Goal: Feedback & Contribution: Submit feedback/report problem

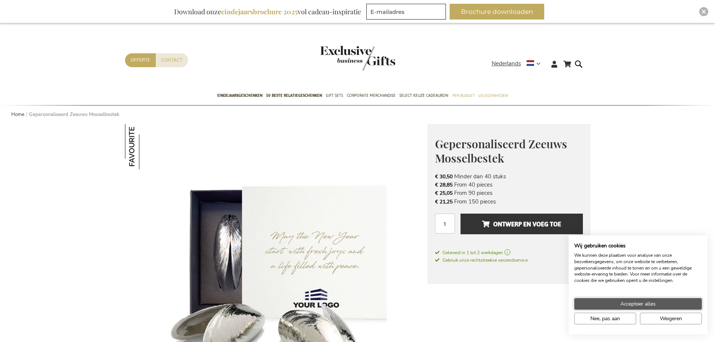
click at [635, 305] on span "Accepteer alles" at bounding box center [638, 304] width 35 height 8
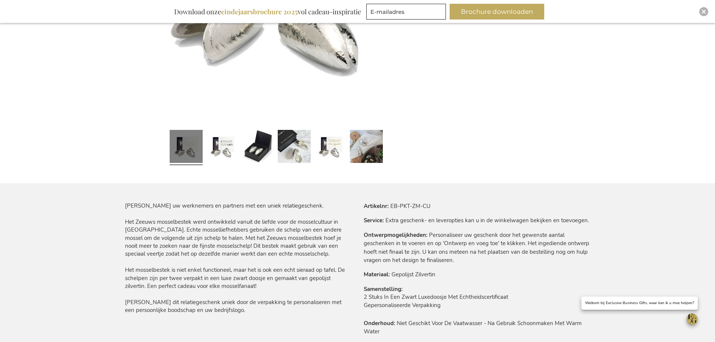
scroll to position [300, 0]
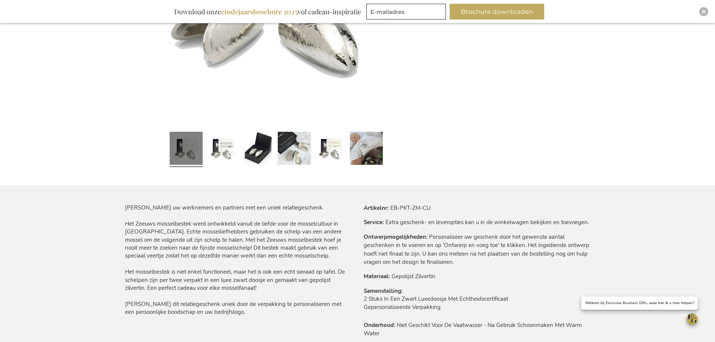
click at [136, 250] on div "Verras uw werknemers en partners met een uniek relatiegeschenk. Het Zeeuws moss…" at bounding box center [238, 260] width 227 height 113
click at [135, 250] on div "Verras uw werknemers en partners met een uniek relatiegeschenk. Het Zeeuws moss…" at bounding box center [238, 260] width 227 height 113
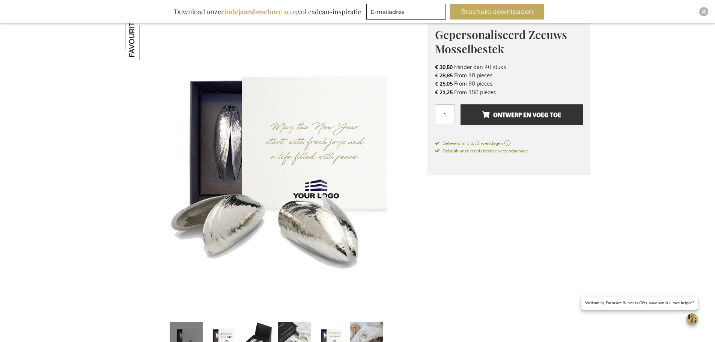
scroll to position [0, 0]
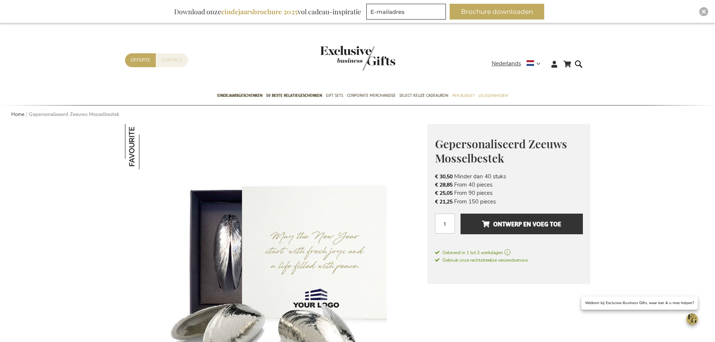
click at [169, 67] on link "Contact" at bounding box center [172, 60] width 32 height 14
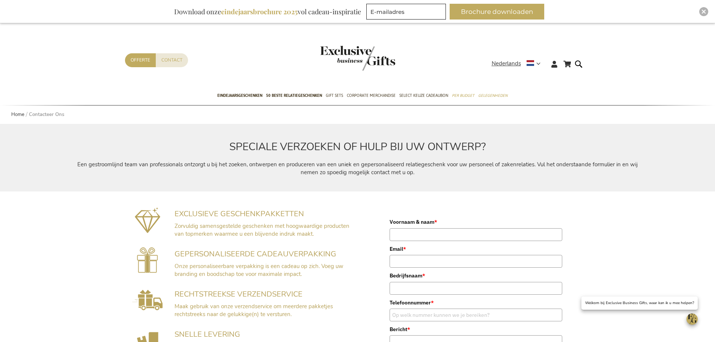
scroll to position [218, 0]
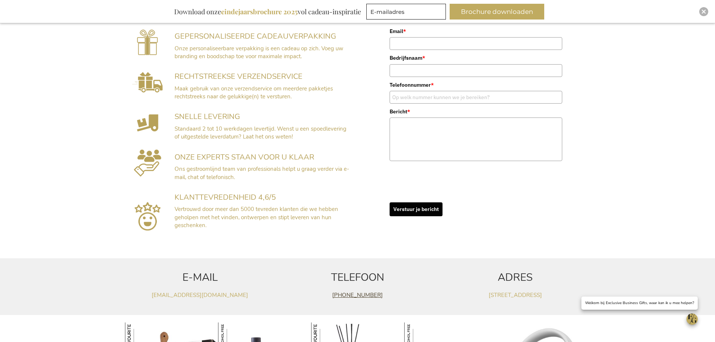
click at [339, 294] on link "[PHONE_NUMBER]" at bounding box center [357, 295] width 51 height 8
click at [394, 259] on div "TELEFOON +32(0)14 48 25 41" at bounding box center [358, 286] width 158 height 57
drag, startPoint x: 392, startPoint y: 297, endPoint x: 323, endPoint y: 299, distance: 69.1
click at [323, 299] on p "[PHONE_NUMBER]" at bounding box center [358, 295] width 150 height 8
copy link "[PHONE_NUMBER]"
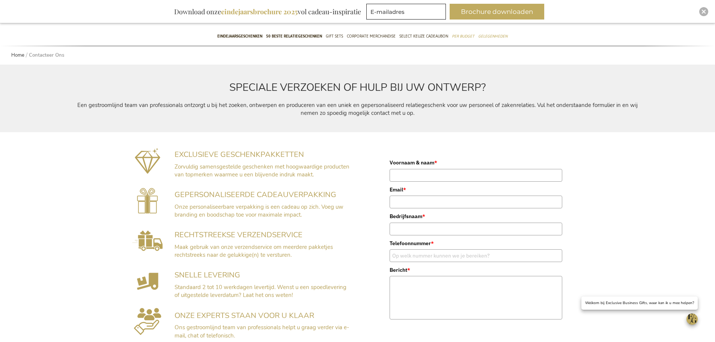
scroll to position [52, 0]
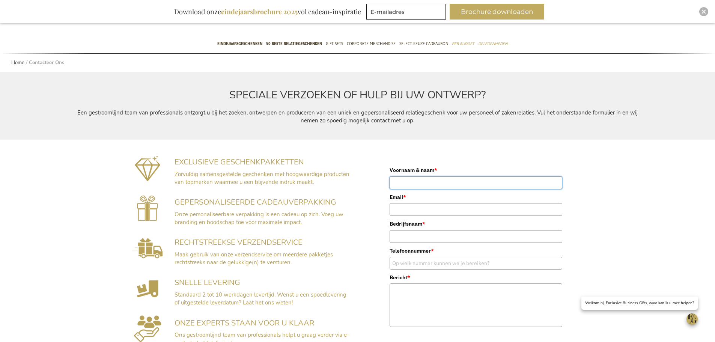
click at [418, 186] on input "Voornaam & naam *" at bounding box center [476, 182] width 173 height 13
type input "Romy de Booij"
type input "rdebooij@flib.nl"
type input "Fruytier Lawyers in Business"
type input "020-5210130"
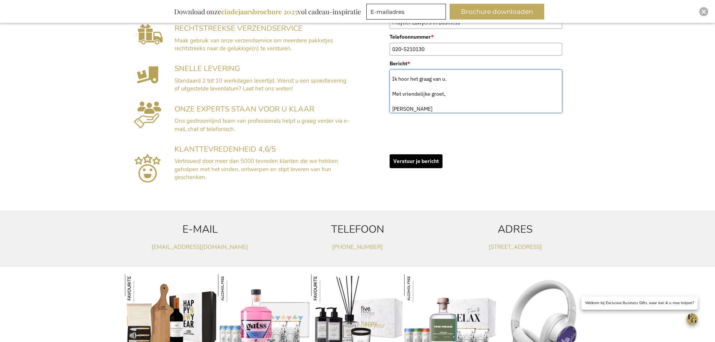
scroll to position [267, 0]
type textarea "Wij willen voor onze cliënten volgend jaar het mosselbestek (de schelpen) voor …"
click at [413, 162] on button "Verstuur je bericht" at bounding box center [416, 161] width 53 height 14
